Goal: Information Seeking & Learning: Check status

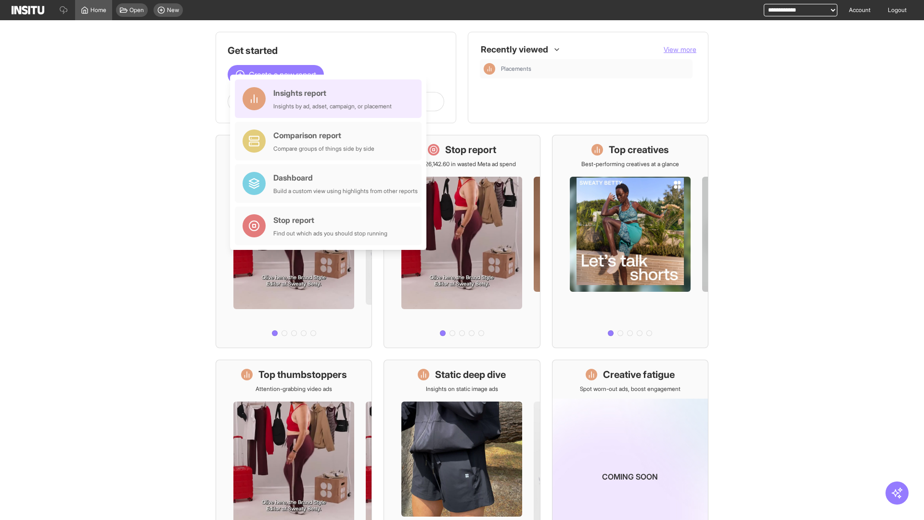
click at [331, 99] on div "Insights report Insights by ad, adset, campaign, or placement" at bounding box center [332, 98] width 118 height 23
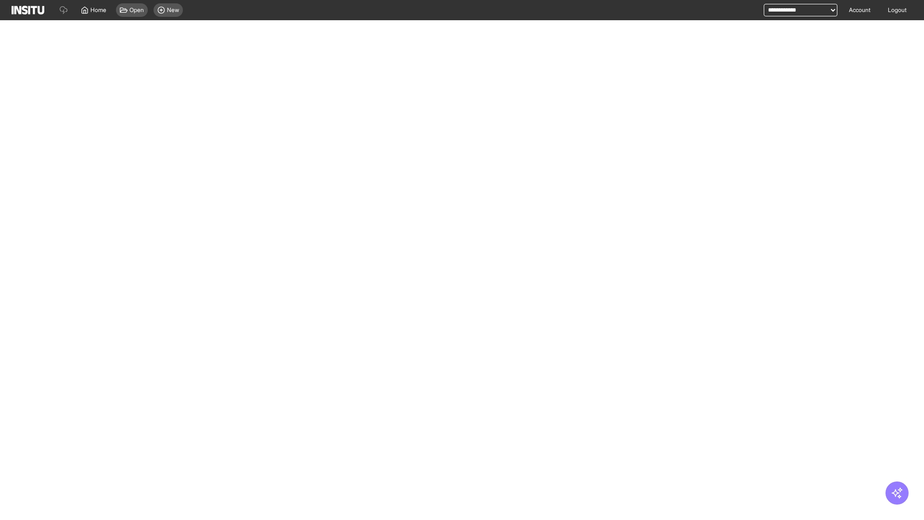
select select "**"
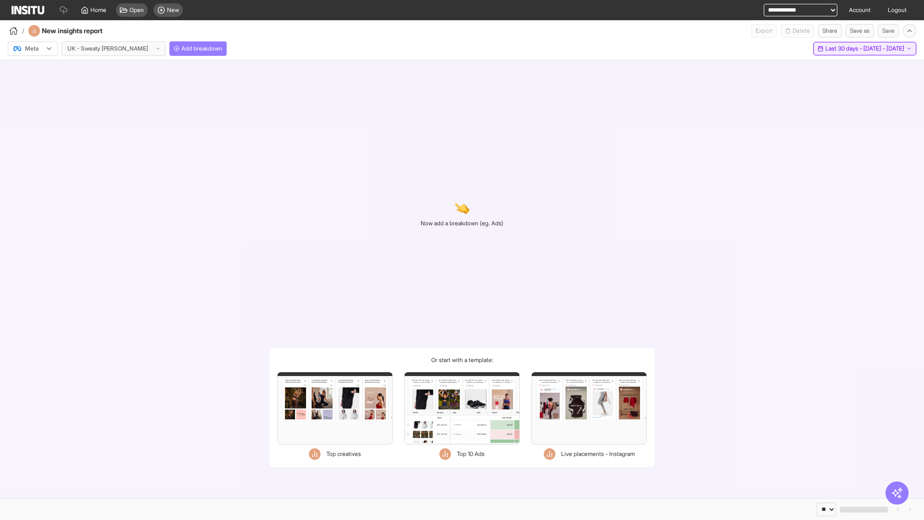
click at [844, 49] on span "Last 30 days - [DATE] - [DATE]" at bounding box center [864, 49] width 79 height 8
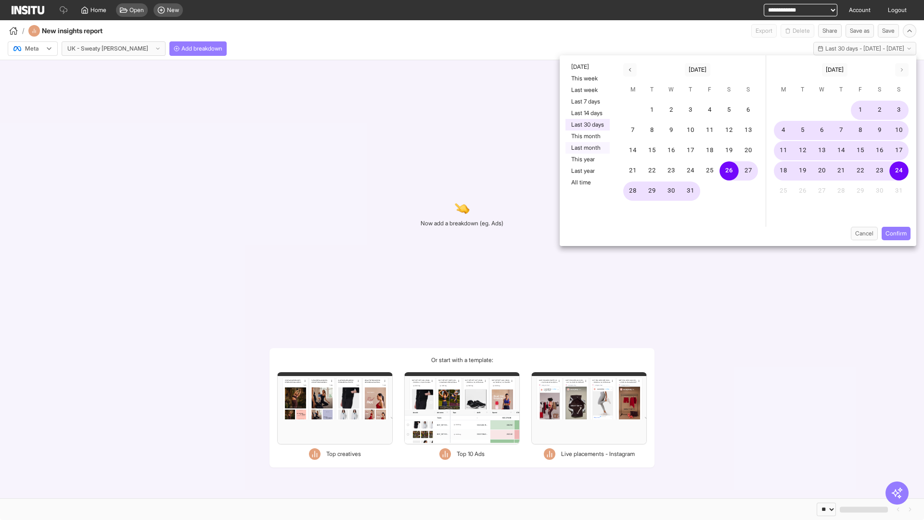
click at [587, 148] on button "Last month" at bounding box center [587, 148] width 44 height 12
